Goal: Navigation & Orientation: Find specific page/section

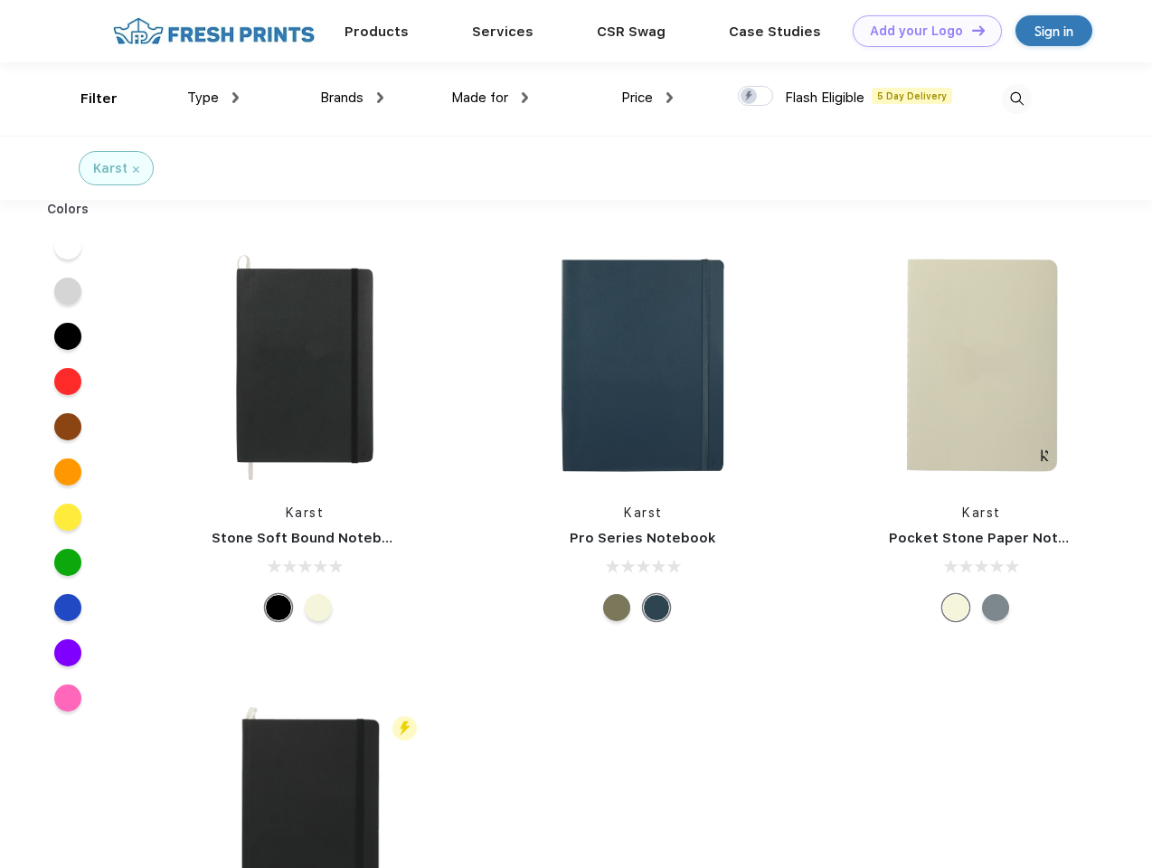
click at [920, 31] on link "Add your Logo Design Tool" at bounding box center [927, 31] width 149 height 32
click at [0, 0] on div "Design Tool" at bounding box center [0, 0] width 0 height 0
click at [970, 30] on link "Add your Logo Design Tool" at bounding box center [927, 31] width 149 height 32
click at [87, 99] on div "Filter" at bounding box center [98, 99] width 37 height 21
click at [213, 98] on span "Type" at bounding box center [203, 98] width 32 height 16
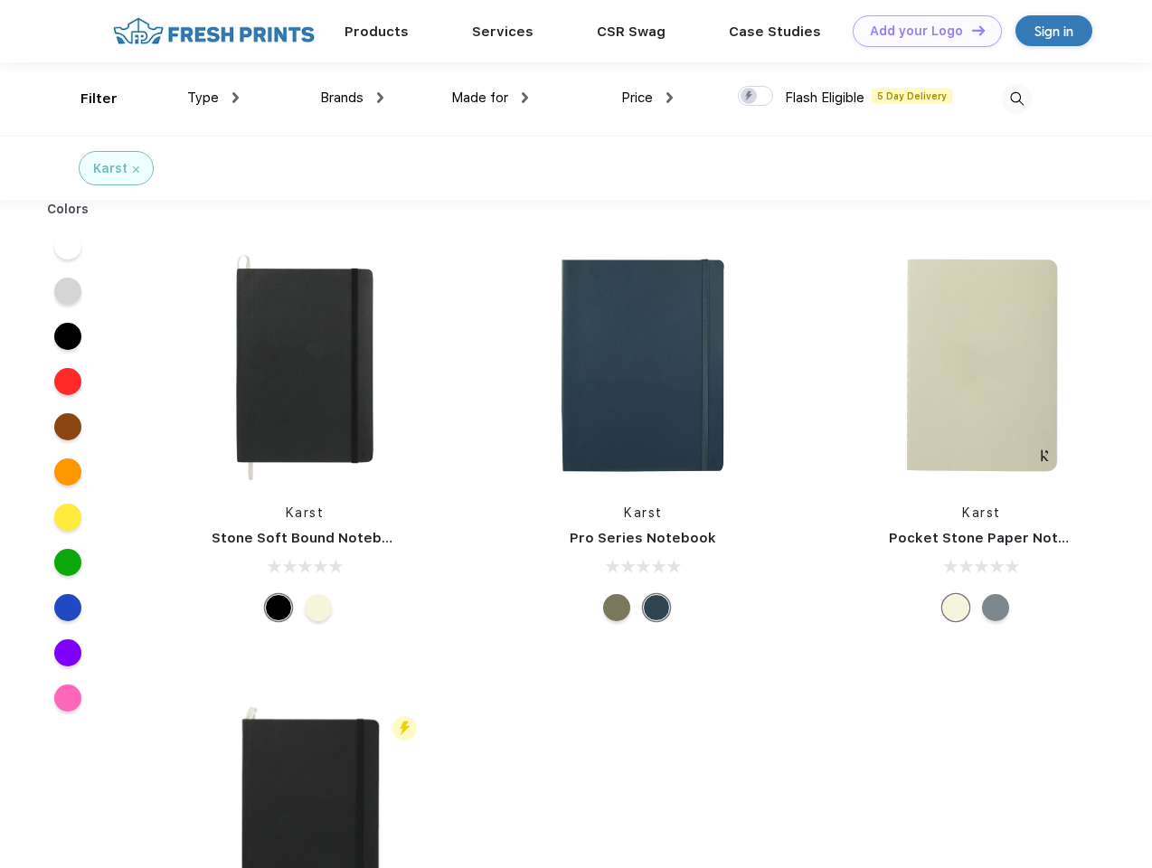
click at [352, 98] on span "Brands" at bounding box center [341, 98] width 43 height 16
click at [490, 98] on span "Made for" at bounding box center [479, 98] width 57 height 16
click at [647, 98] on span "Price" at bounding box center [637, 98] width 32 height 16
click at [756, 97] on div at bounding box center [755, 96] width 35 height 20
click at [750, 97] on input "checkbox" at bounding box center [744, 91] width 12 height 12
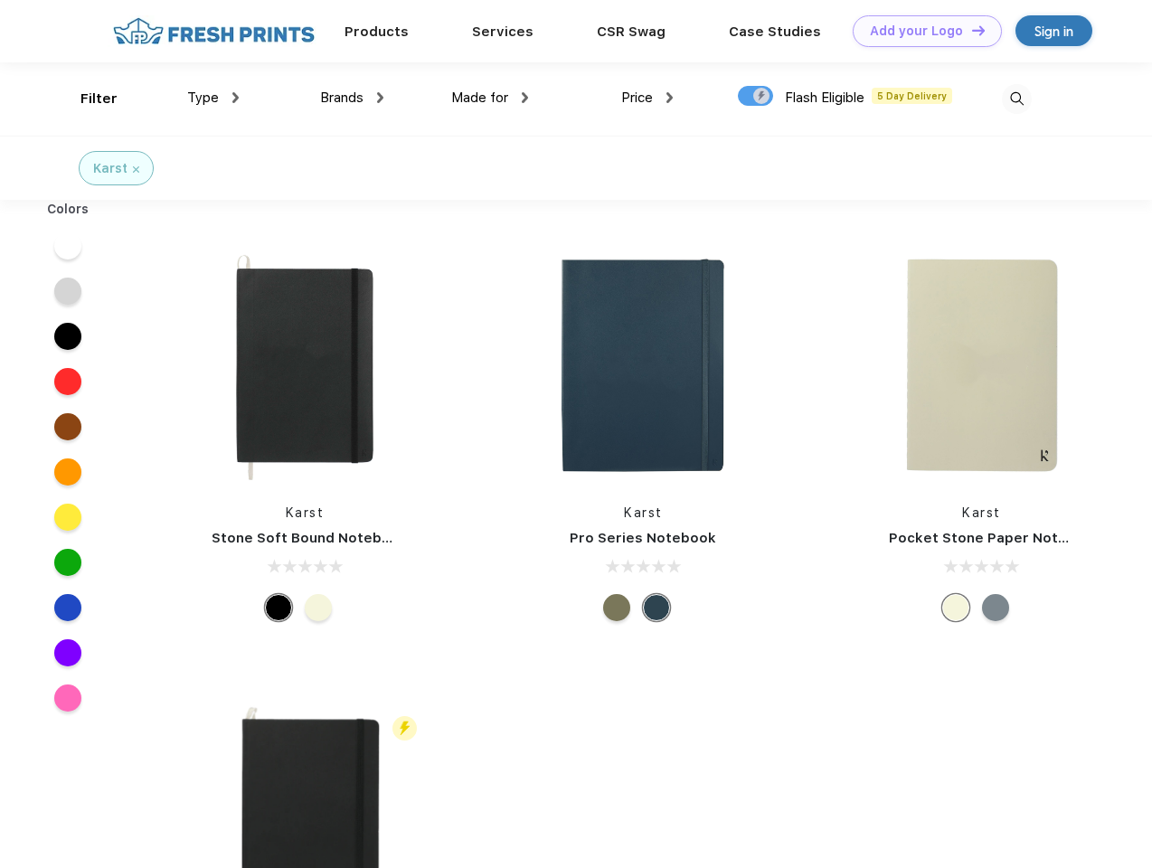
click at [1016, 99] on img at bounding box center [1017, 99] width 30 height 30
